Goal: Communication & Community: Answer question/provide support

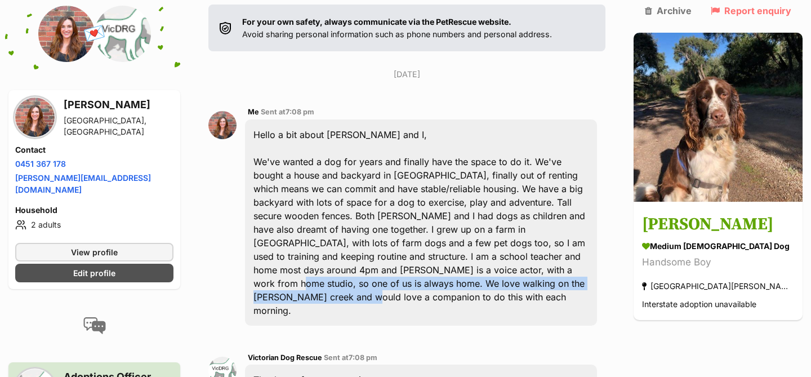
click at [381, 279] on div "Hello a bit about Bart and I, We've wanted a dog for years and finally have the…" at bounding box center [421, 222] width 352 height 206
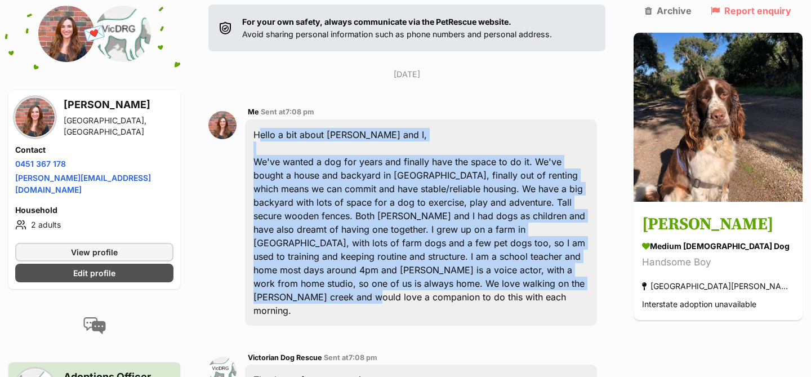
drag, startPoint x: 382, startPoint y: 287, endPoint x: 264, endPoint y: 129, distance: 196.2
click at [264, 129] on div "Hello a bit about Bart and I, We've wanted a dog for years and finally have the…" at bounding box center [421, 222] width 352 height 206
copy div "Hello a bit about Bart and I, We've wanted a dog for years and finally have the…"
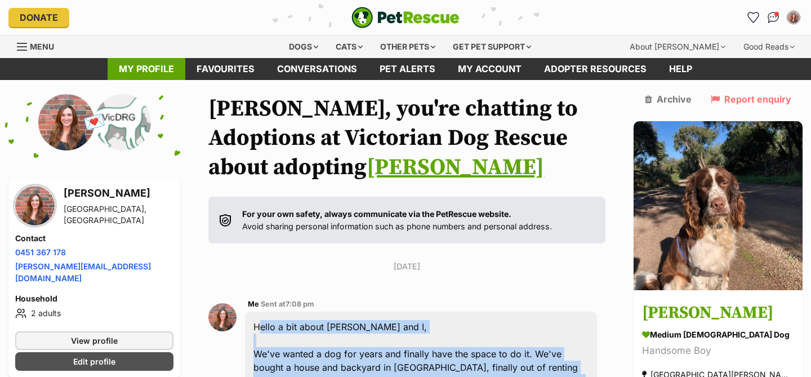
click at [163, 70] on link "My profile" at bounding box center [147, 69] width 78 height 22
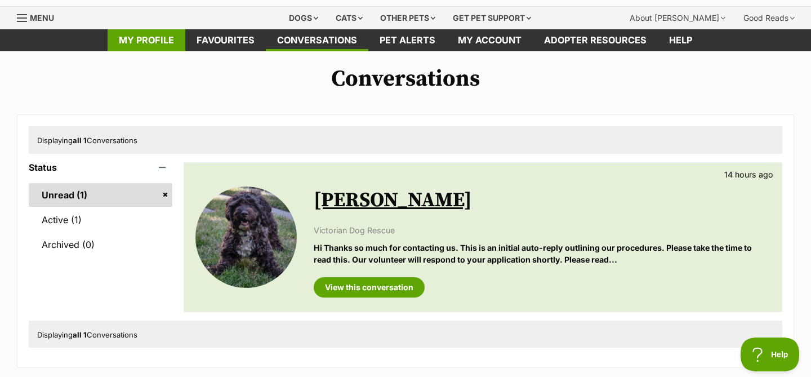
click at [137, 39] on link "My profile" at bounding box center [147, 40] width 78 height 22
